Goal: Transaction & Acquisition: Purchase product/service

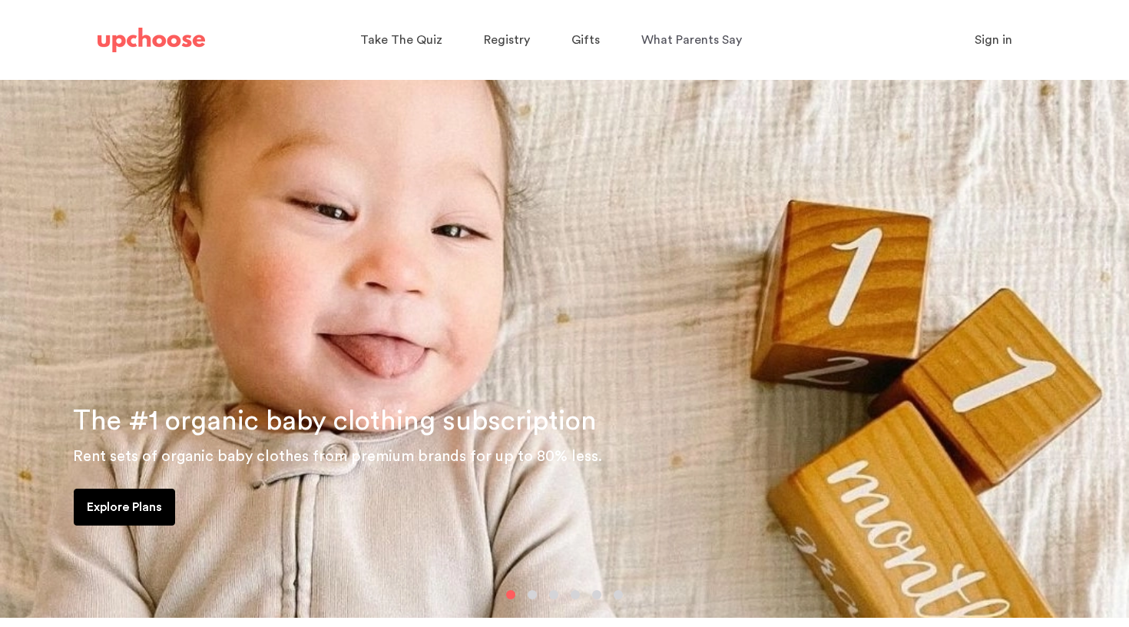
click at [128, 508] on p "Explore Plans" at bounding box center [124, 507] width 75 height 18
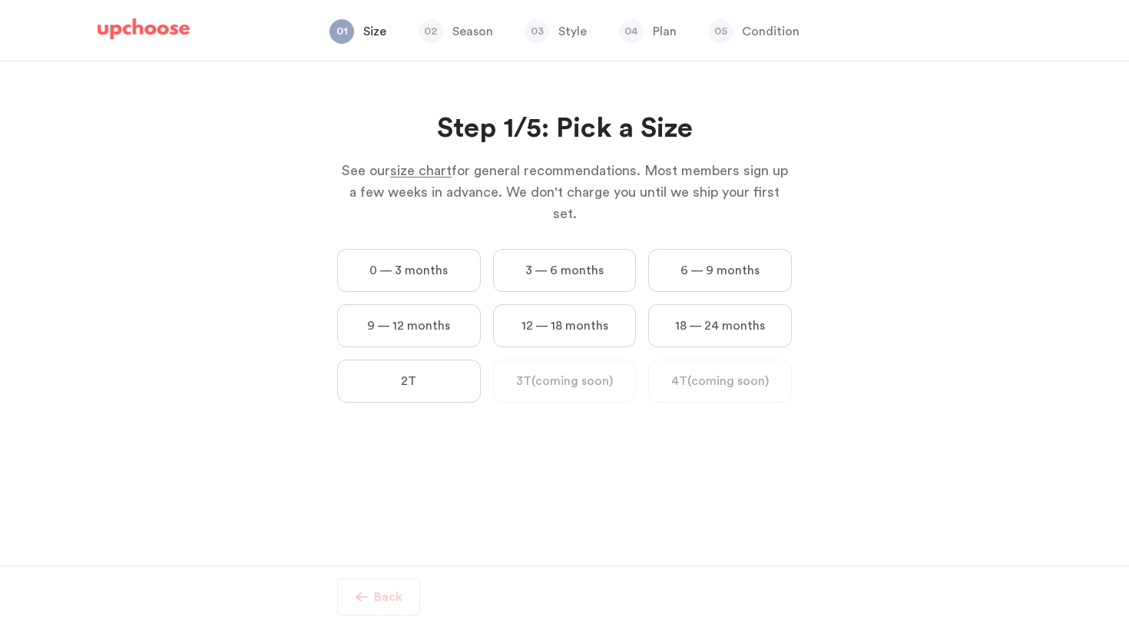
click at [372, 249] on label "0 — 3 months" at bounding box center [409, 270] width 144 height 43
click at [0, 0] on months "0 — 3 months" at bounding box center [0, 0] width 0 height 0
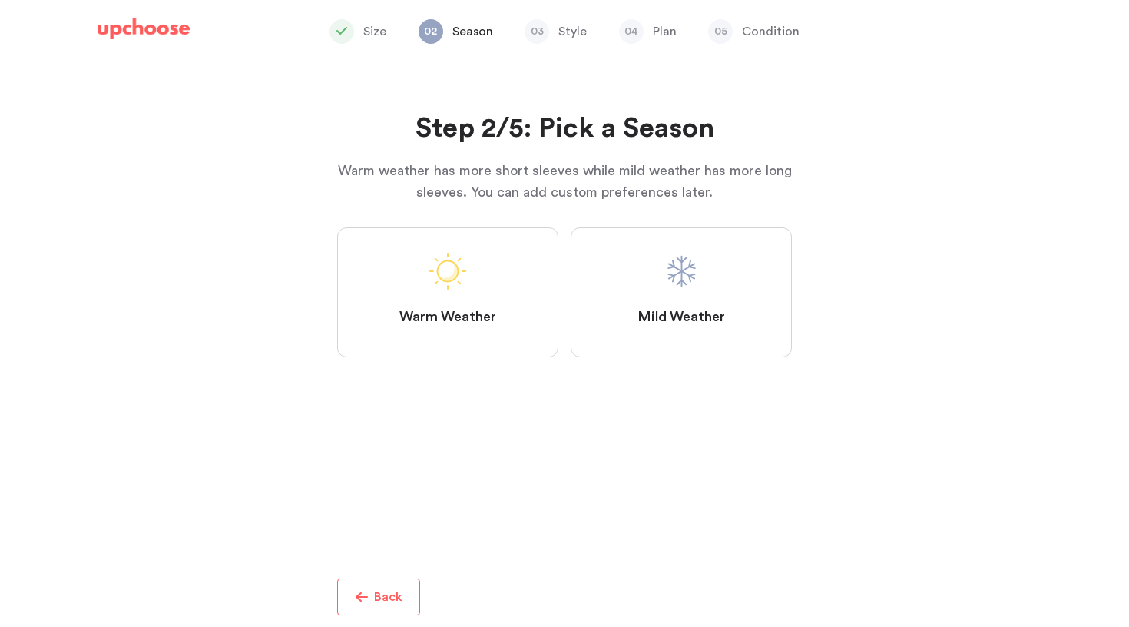
click at [400, 282] on label "Warm Weather" at bounding box center [447, 292] width 221 height 130
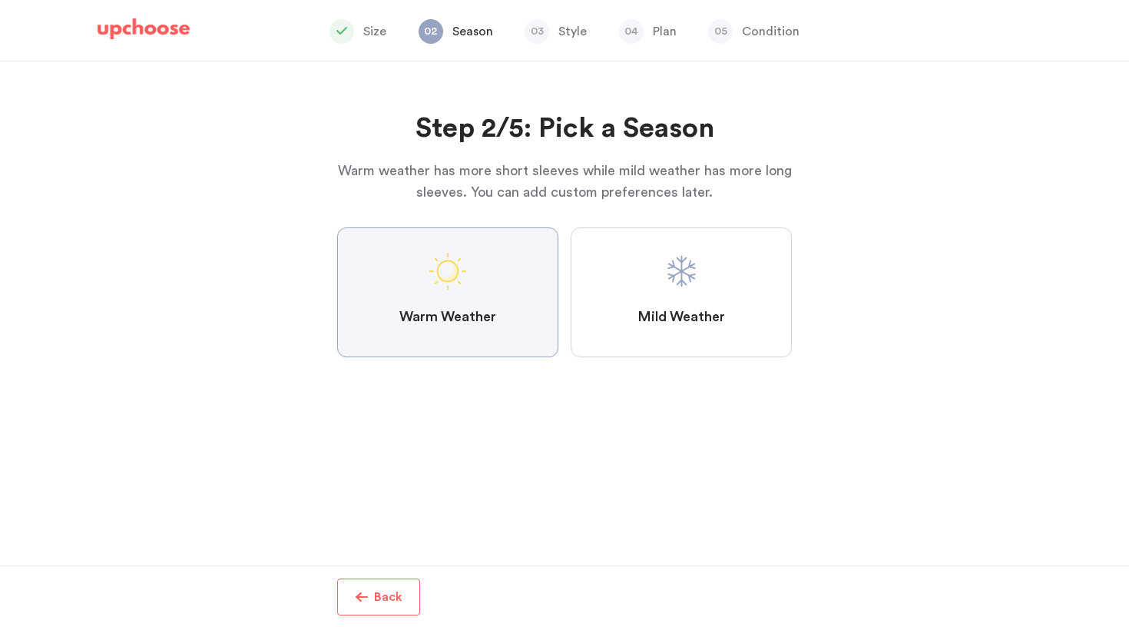
click at [0, 0] on Weather "Warm Weather" at bounding box center [0, 0] width 0 height 0
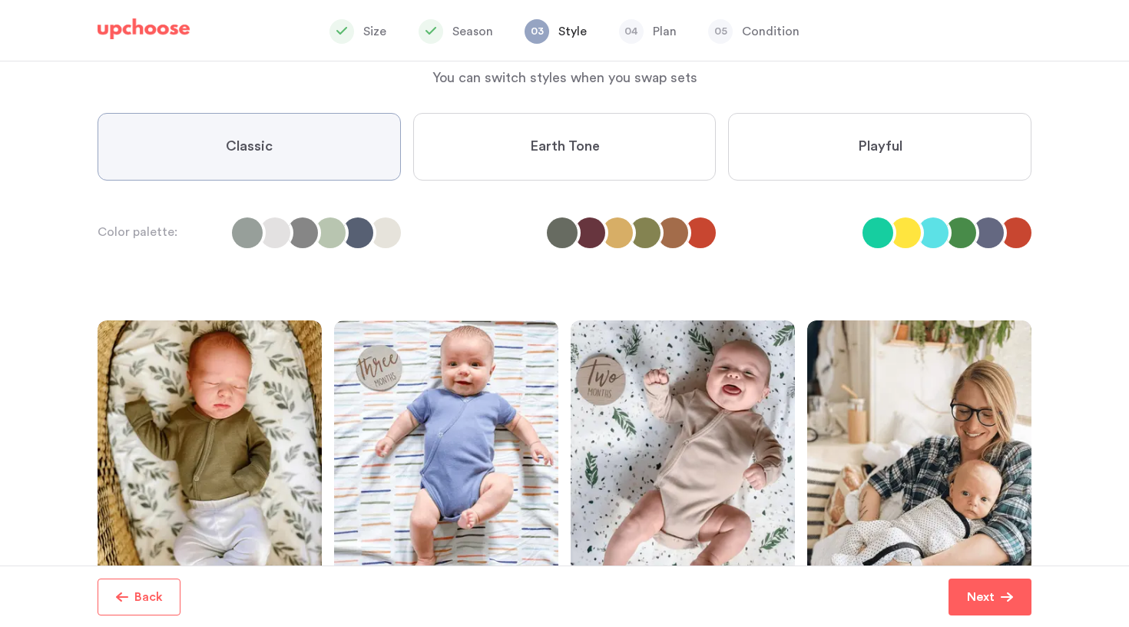
scroll to position [96, 0]
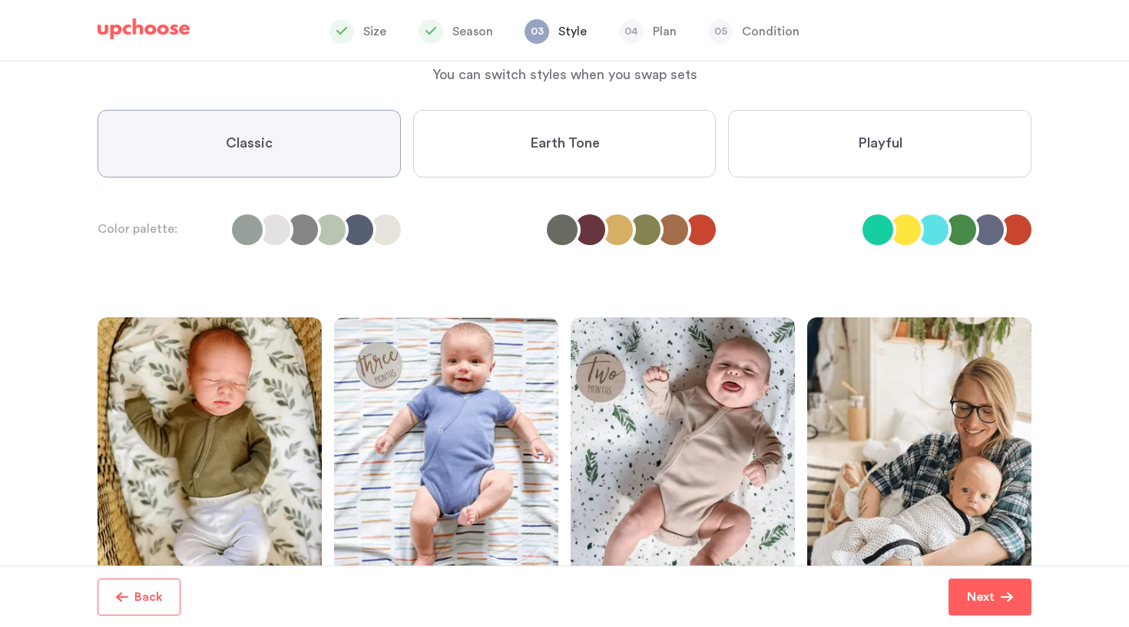
click at [924, 108] on div "Step 3/5: Pick a Style You can switch styles when you swap sets Step 3/5: Pick …" at bounding box center [565, 347] width 934 height 764
click at [906, 139] on label "Playful" at bounding box center [879, 144] width 303 height 68
click at [0, 0] on input "Playful" at bounding box center [0, 0] width 0 height 0
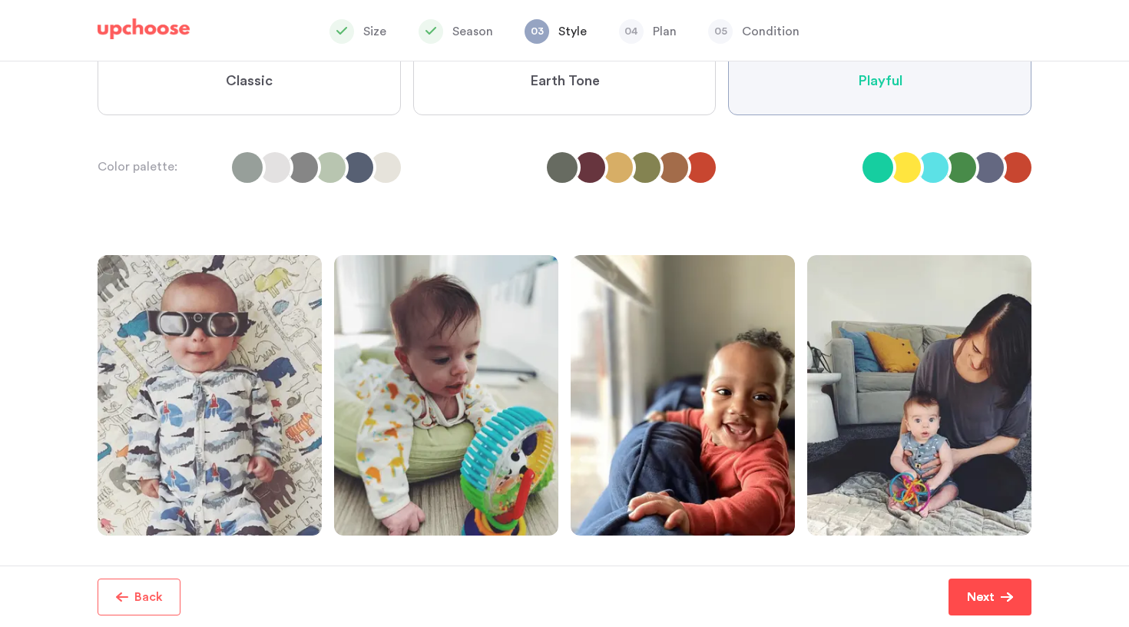
scroll to position [0, 0]
click at [992, 591] on p "Next" at bounding box center [981, 597] width 28 height 18
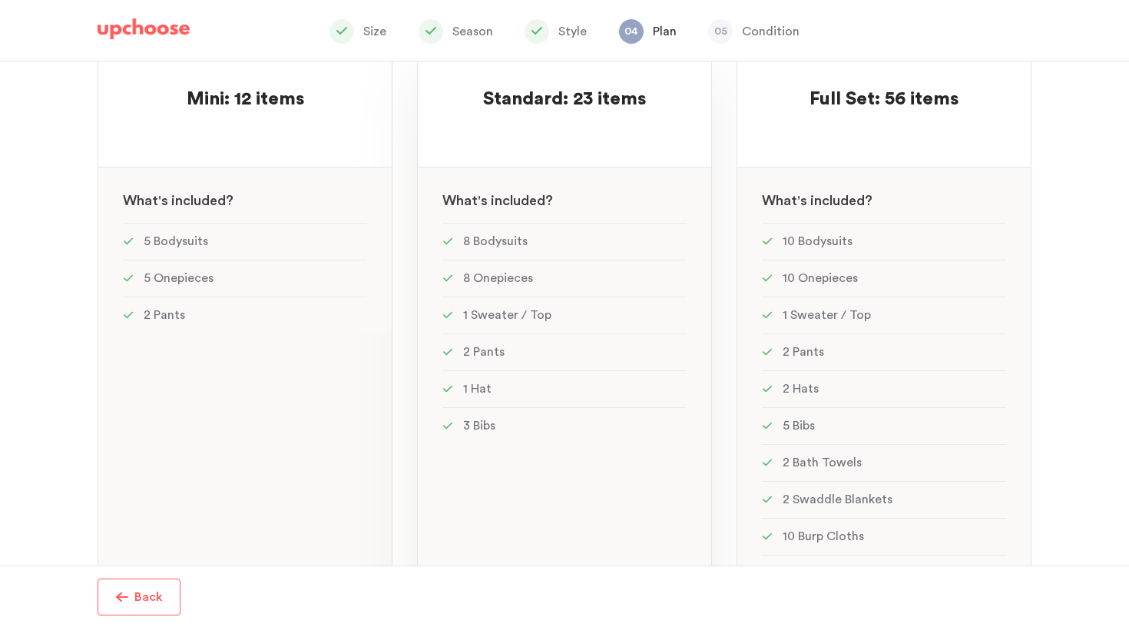
scroll to position [187, 0]
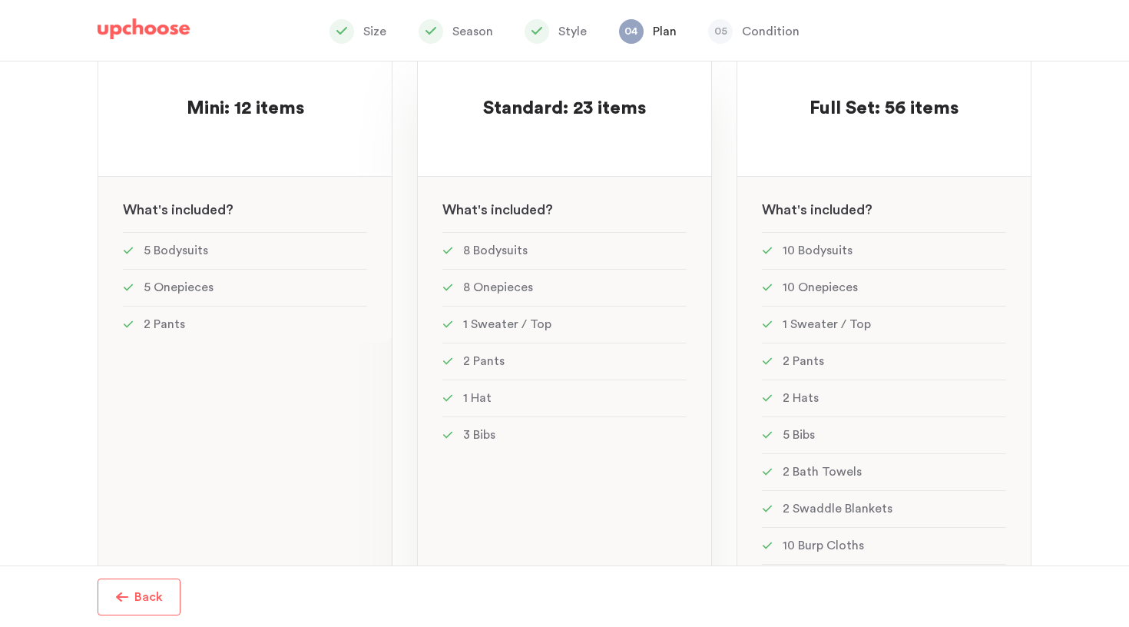
click at [533, 150] on div "MOST POPULAR! Standard: 23 items Standard: 23 items See w W hat's included ? 8 …" at bounding box center [564, 365] width 295 height 652
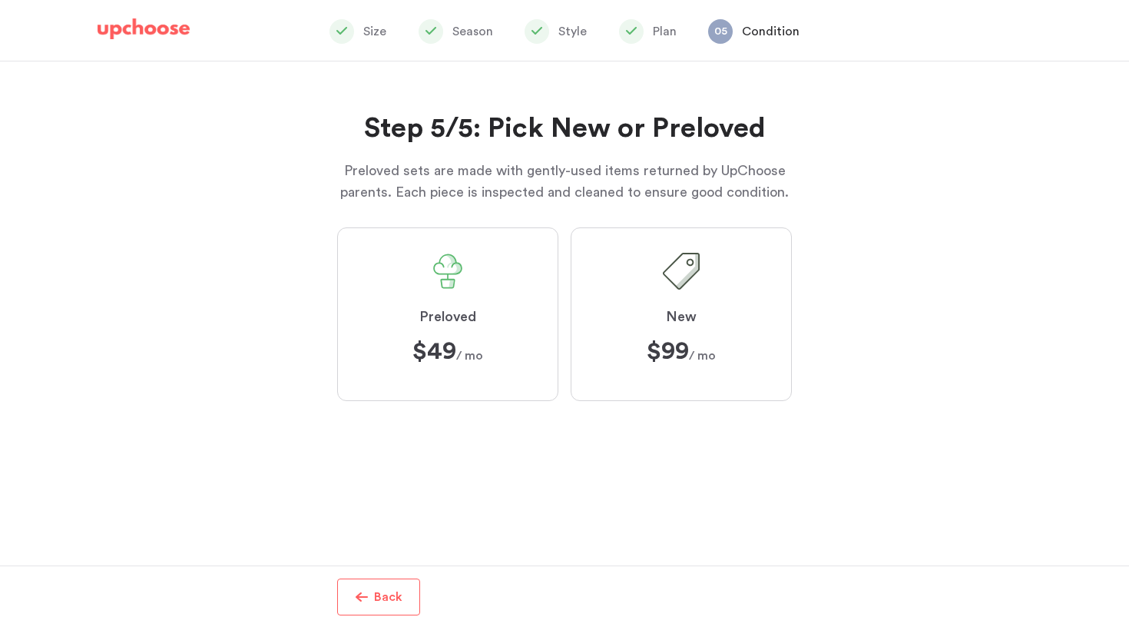
scroll to position [363, 0]
click at [449, 288] on span at bounding box center [447, 271] width 37 height 37
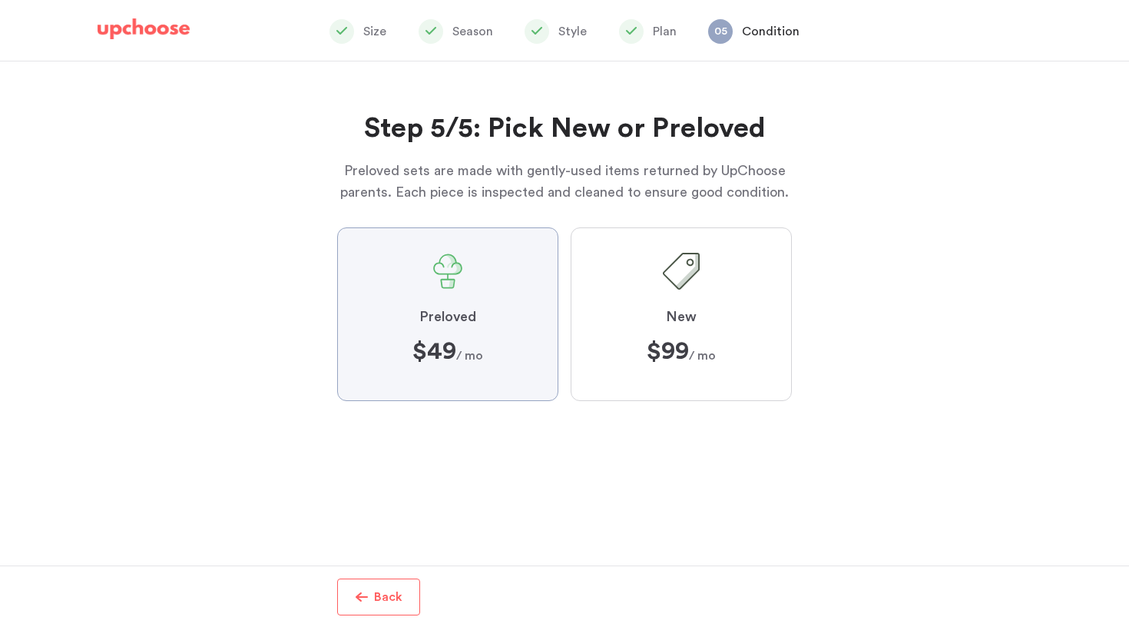
click at [0, 0] on input "Preloved $49 $49 / mo" at bounding box center [0, 0] width 0 height 0
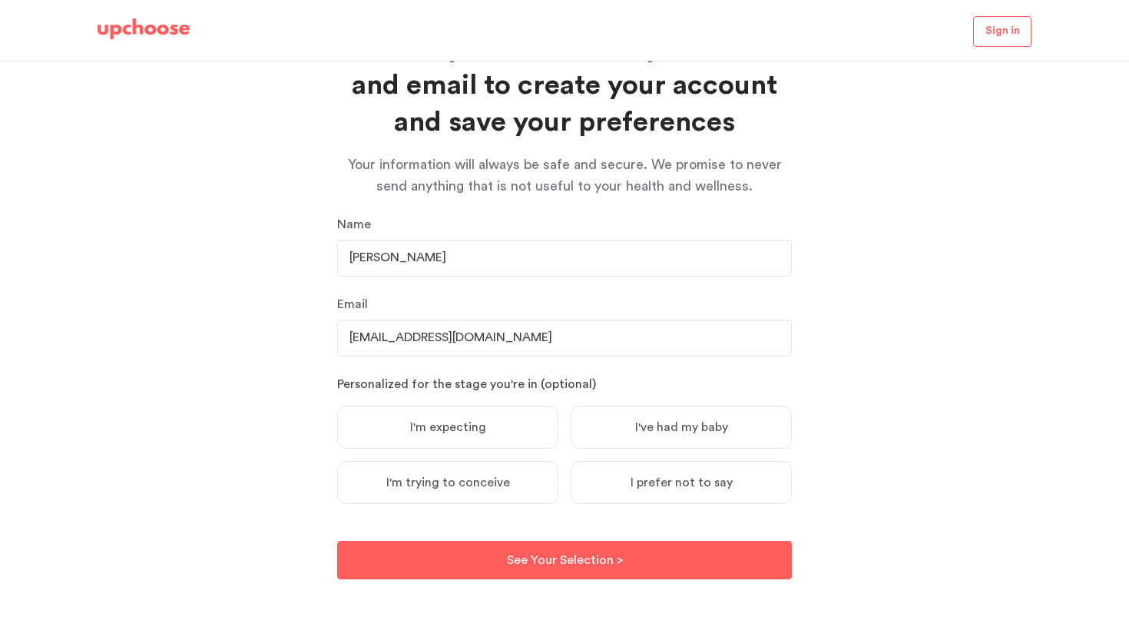
scroll to position [79, 0]
click at [504, 412] on label "I'm expecting" at bounding box center [447, 427] width 221 height 43
click at [0, 0] on input "I'm expecting" at bounding box center [0, 0] width 0 height 0
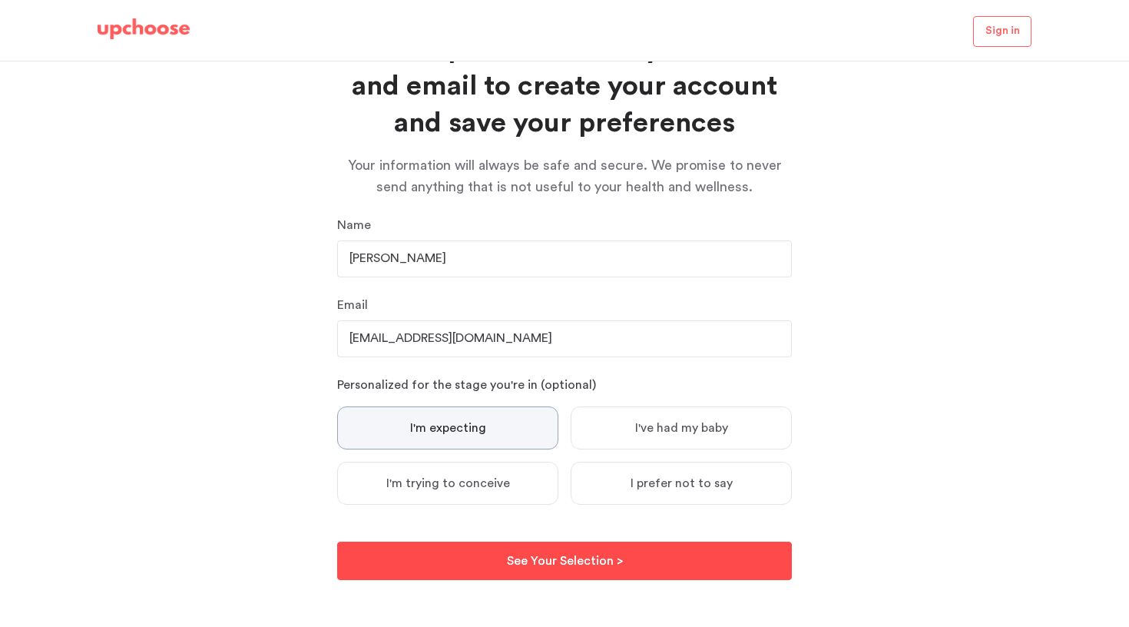
click at [570, 558] on p "See Your Selection >" at bounding box center [565, 560] width 116 height 18
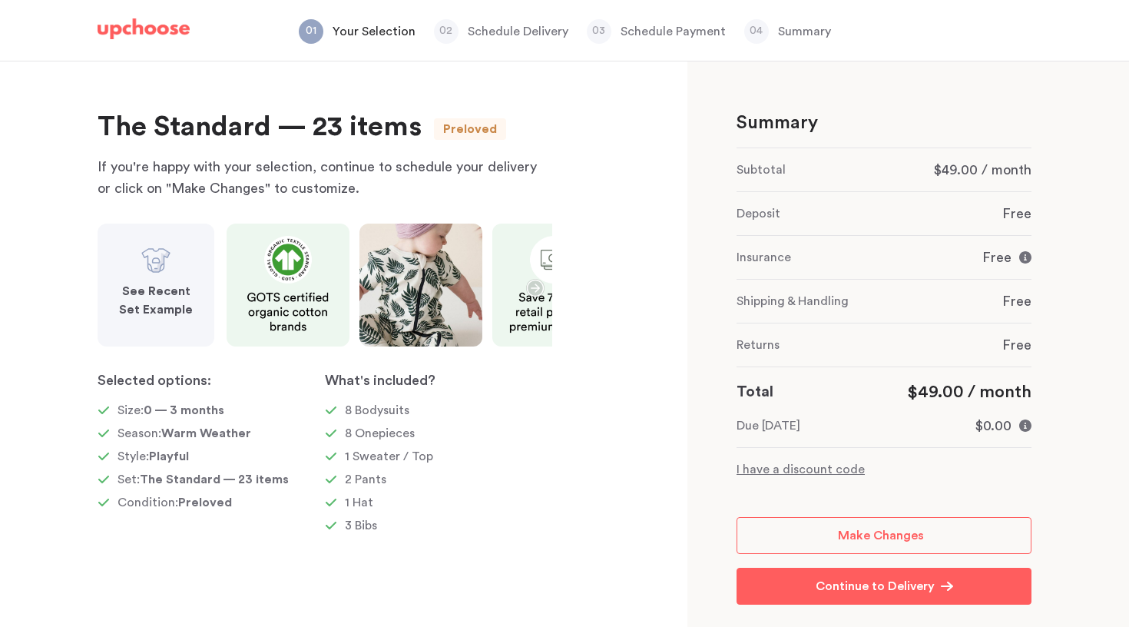
click at [535, 287] on icon "button" at bounding box center [535, 288] width 18 height 18
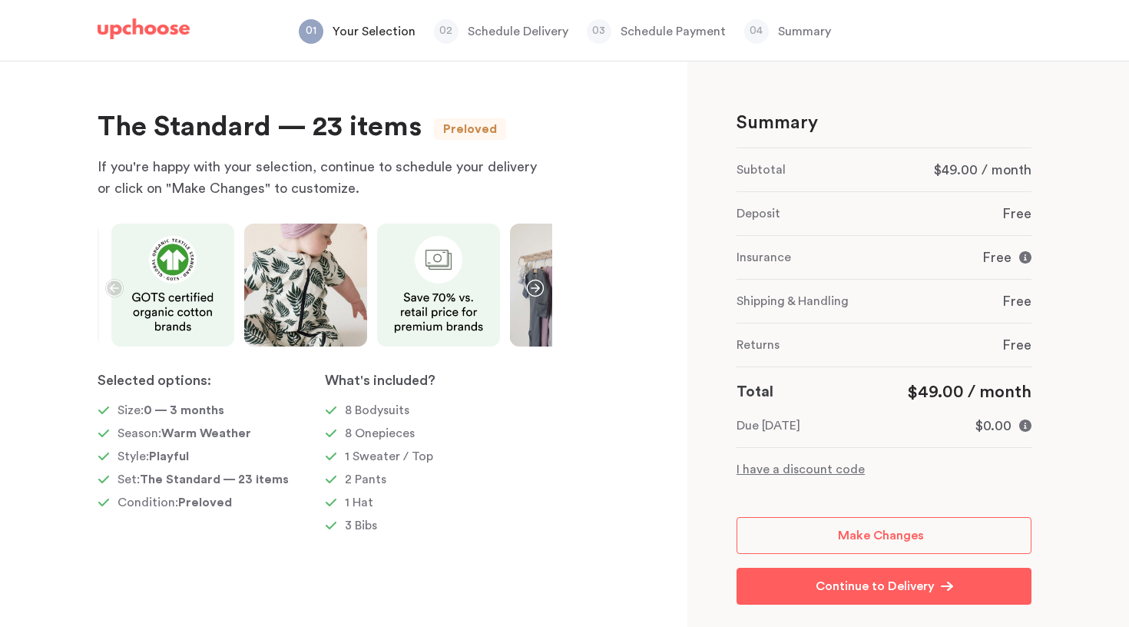
click at [535, 287] on icon "button" at bounding box center [535, 288] width 18 height 18
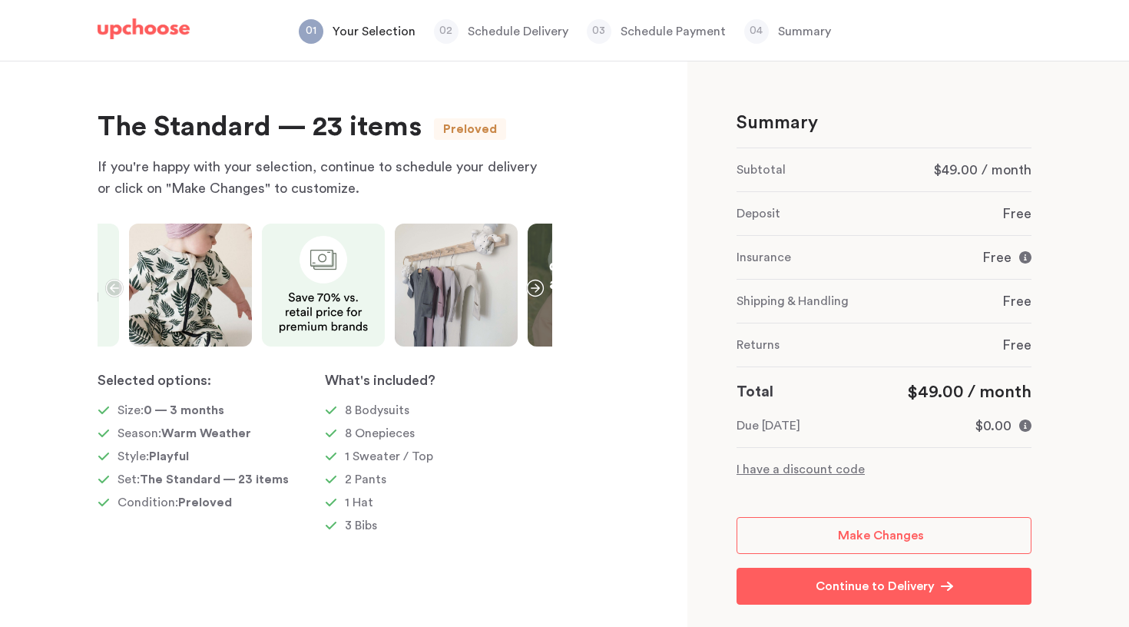
click at [535, 287] on icon "button" at bounding box center [535, 288] width 18 height 18
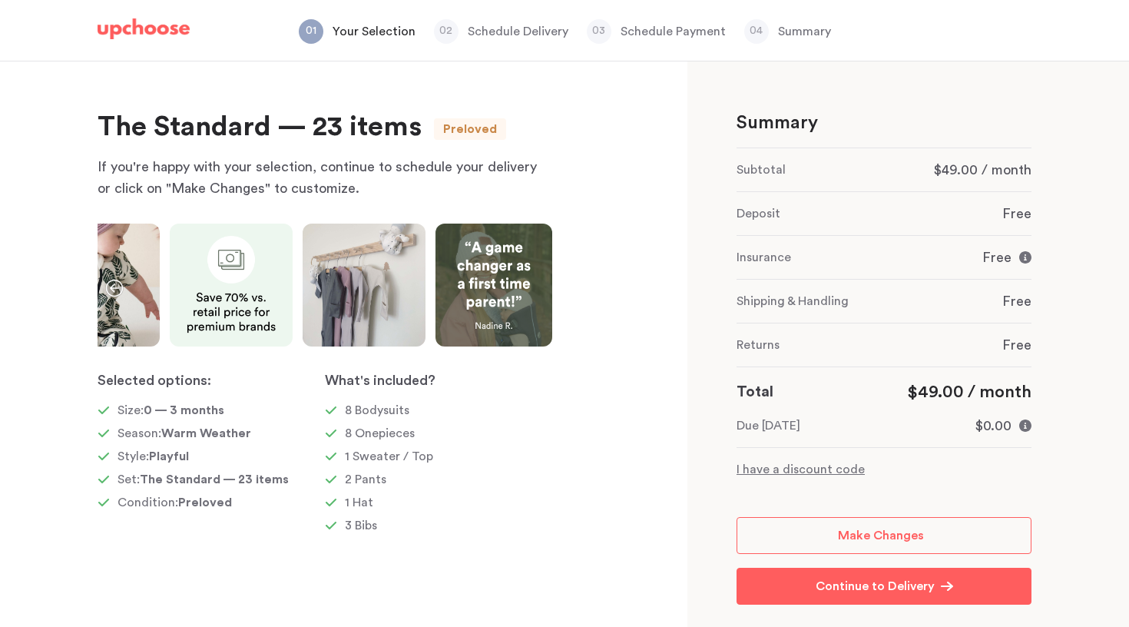
click at [535, 287] on img at bounding box center [494, 285] width 117 height 123
click at [113, 285] on icon "button" at bounding box center [114, 288] width 18 height 18
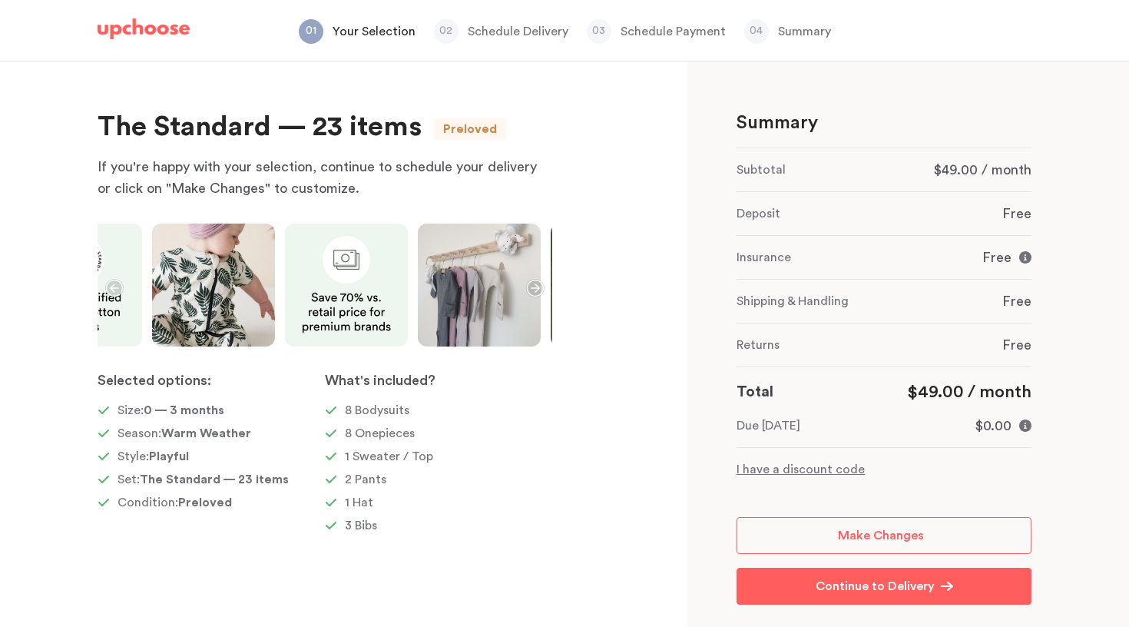
click at [113, 285] on icon "button" at bounding box center [114, 288] width 18 height 18
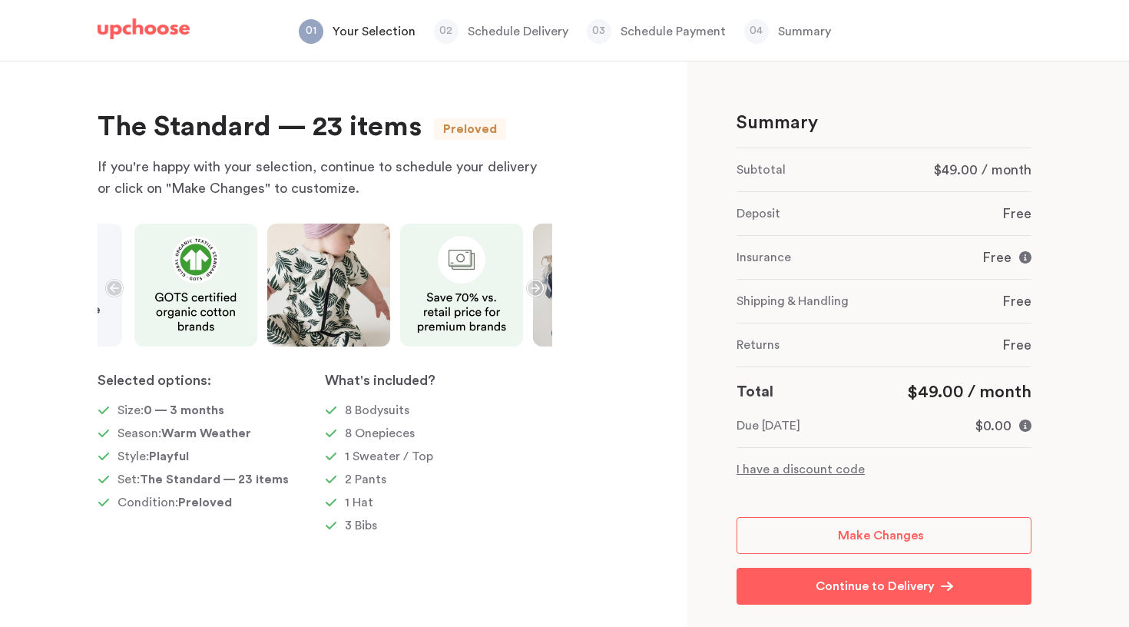
click at [113, 285] on icon "button" at bounding box center [114, 288] width 18 height 18
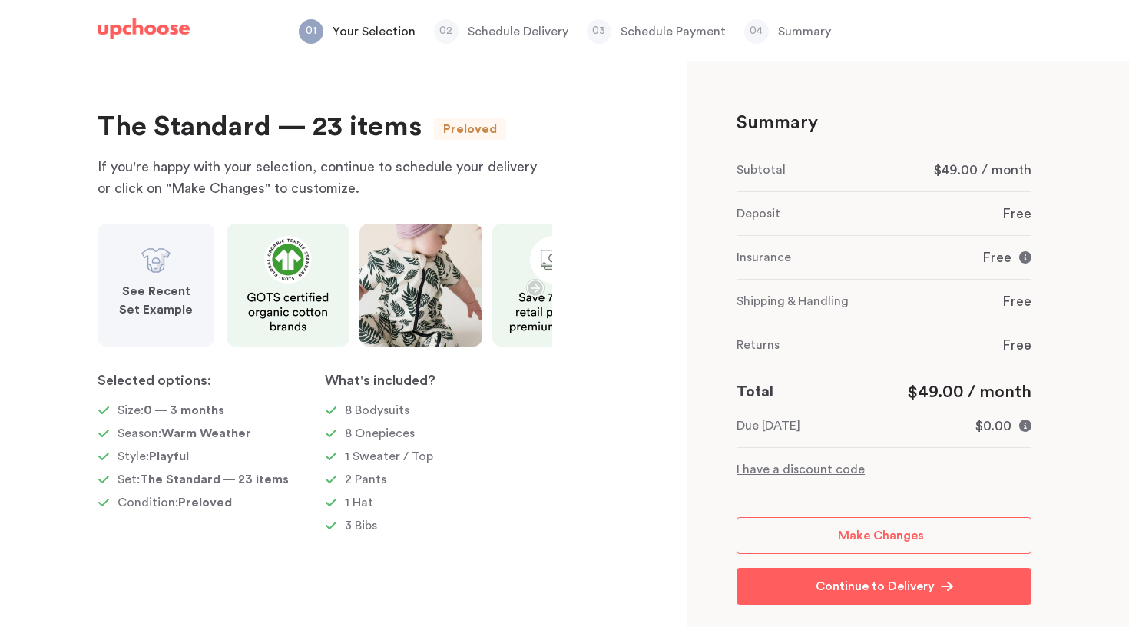
click at [154, 296] on strong "See Recent Set Example" at bounding box center [156, 300] width 74 height 31
